Goal: Complete application form

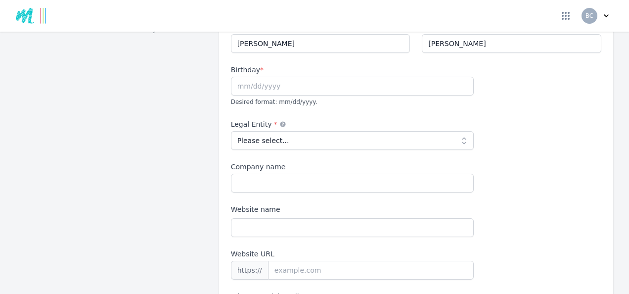
scroll to position [134, 0]
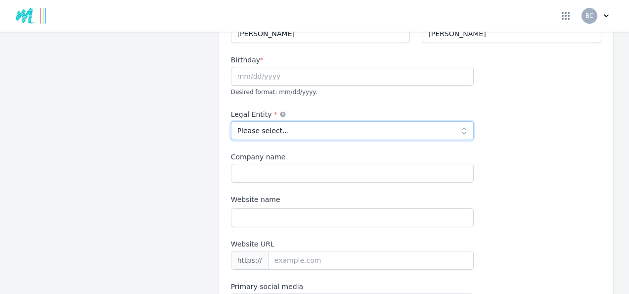
click at [455, 121] on select "Please select... Individual Partnership Corporation Sole Proprietorship Foreign…" at bounding box center [352, 130] width 243 height 19
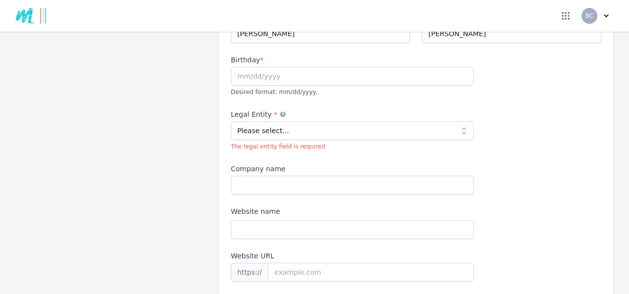
click at [509, 158] on div "First name * [PERSON_NAME] Last name * [PERSON_NAME] Birthday * Desired format:…" at bounding box center [416, 167] width 370 height 311
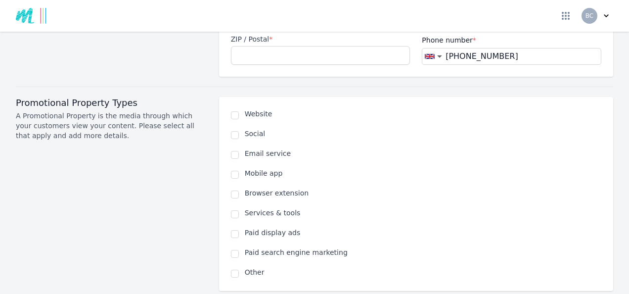
scroll to position [599, 0]
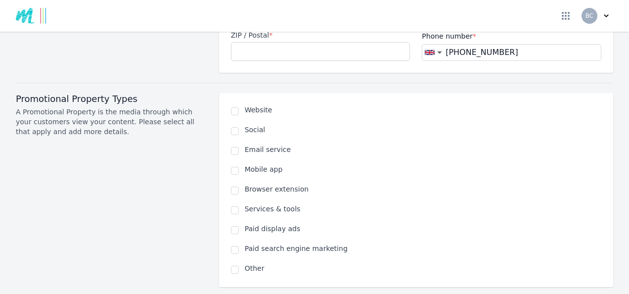
click at [509, 158] on div "Website Social Email service Mobile app Browser extension Services & tools Paid…" at bounding box center [416, 190] width 370 height 170
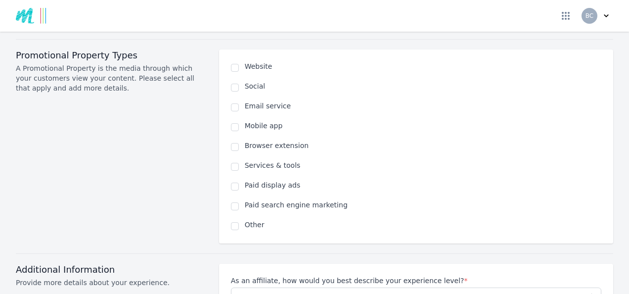
scroll to position [642, 0]
drag, startPoint x: 509, startPoint y: 158, endPoint x: 507, endPoint y: 117, distance: 41.6
click at [507, 117] on div "Website Social Email service Mobile app Browser extension Services & tools Paid…" at bounding box center [416, 146] width 370 height 170
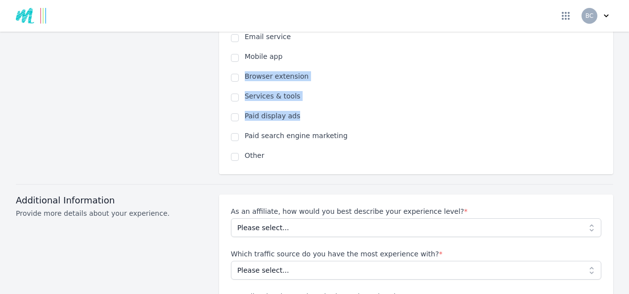
scroll to position [712, 0]
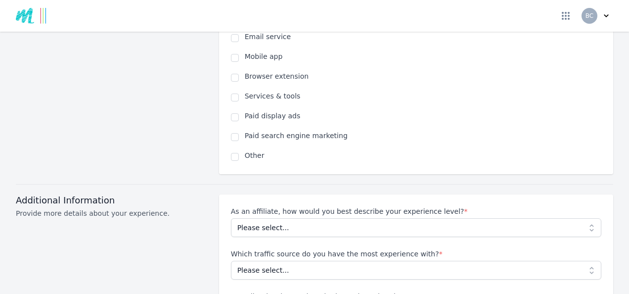
click at [481, 174] on div at bounding box center [314, 184] width 597 height 20
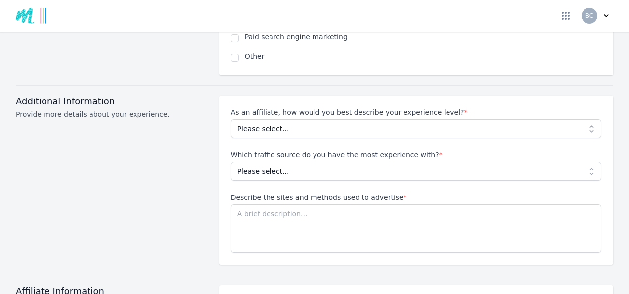
scroll to position [817, 0]
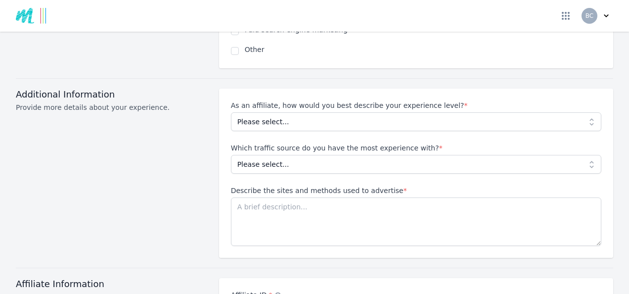
click at [481, 164] on div "As an affiliate, how would you best describe your experience level? * Please se…" at bounding box center [416, 172] width 370 height 145
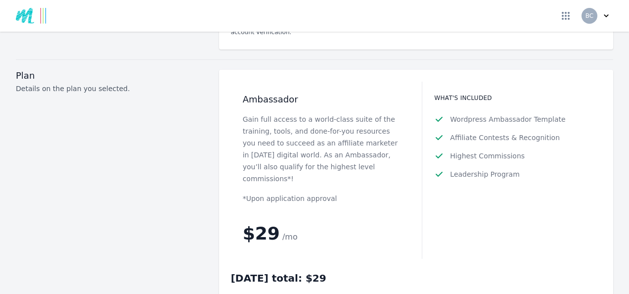
scroll to position [1177, 0]
click at [392, 139] on p "Gain full access to a world-class suite of the training, tools, and done-for-yo…" at bounding box center [321, 149] width 156 height 71
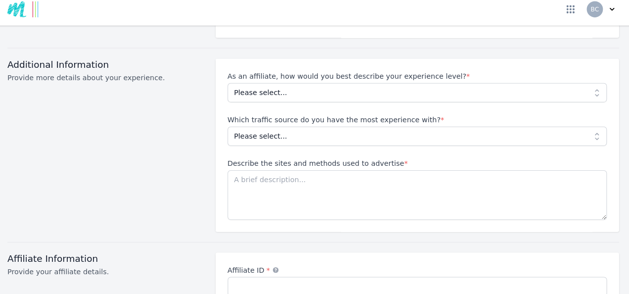
scroll to position [842, 0]
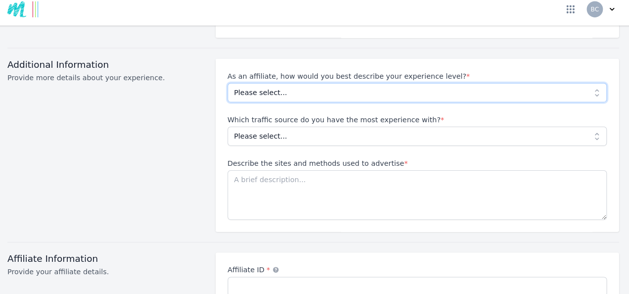
click at [262, 87] on select "Please select... Beginner Intermediate Expert" at bounding box center [416, 96] width 370 height 19
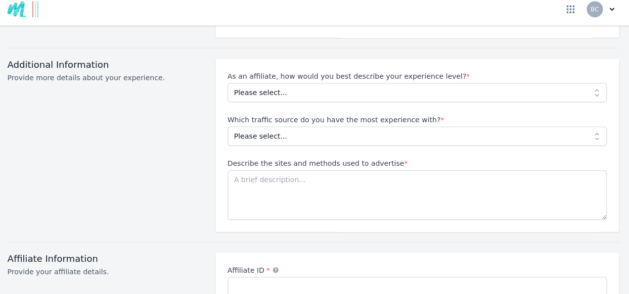
click at [160, 127] on div "Additional Information Provide more details about your experience." at bounding box center [111, 148] width 191 height 169
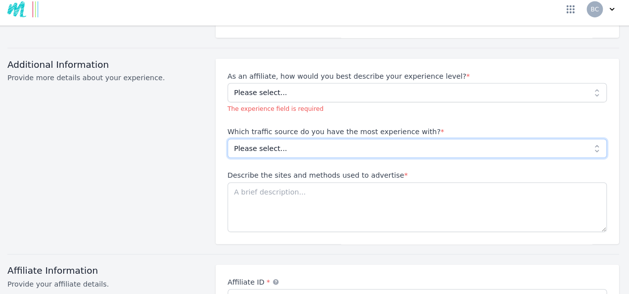
click at [259, 142] on select "Please select... No experience Social media Pay per click Media buying Organic …" at bounding box center [416, 151] width 370 height 19
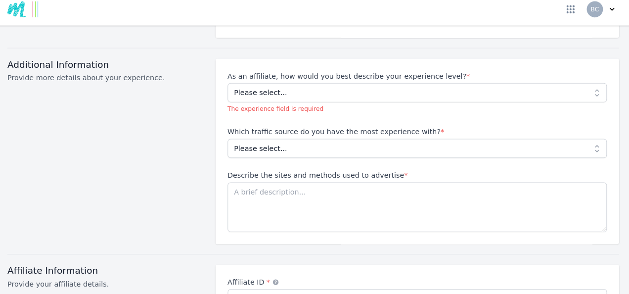
click at [138, 145] on div "Additional Information Provide more details about your experience." at bounding box center [111, 154] width 191 height 181
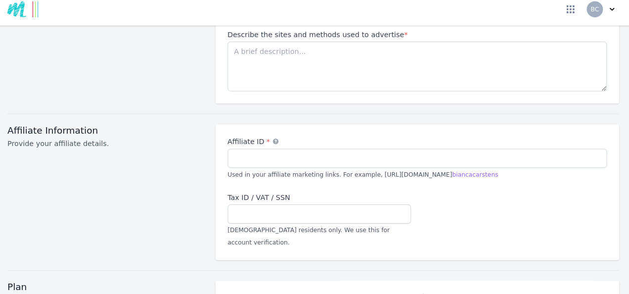
scroll to position [1012, 0]
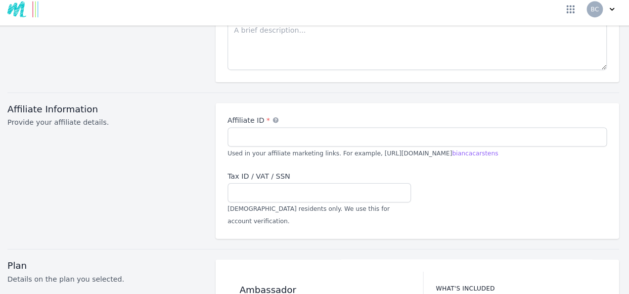
click at [278, 119] on label "Affiliate ID *" at bounding box center [416, 124] width 370 height 10
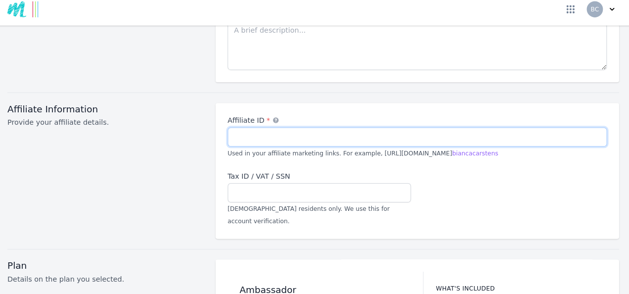
click at [278, 131] on input "Affiliate ID *" at bounding box center [416, 140] width 370 height 19
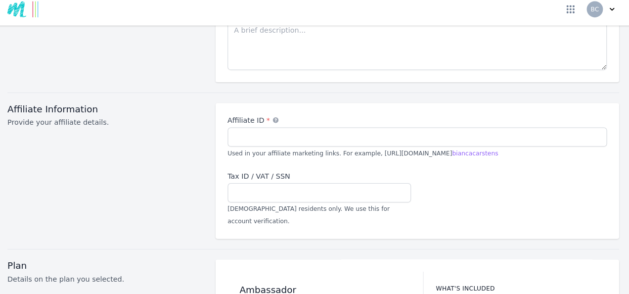
click at [274, 121] on icon at bounding box center [277, 124] width 7 height 7
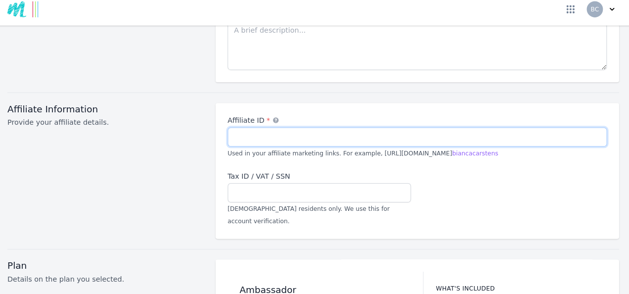
click at [272, 131] on input "Affiliate ID *" at bounding box center [416, 140] width 370 height 19
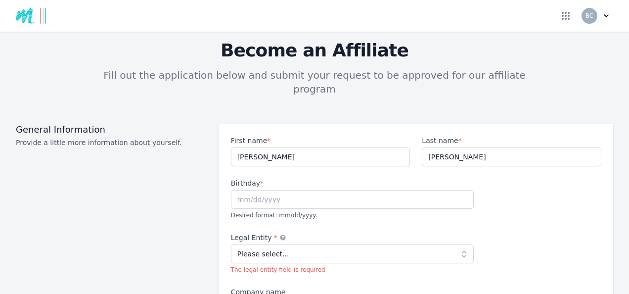
scroll to position [0, 0]
